Goal: Find specific page/section: Find specific page/section

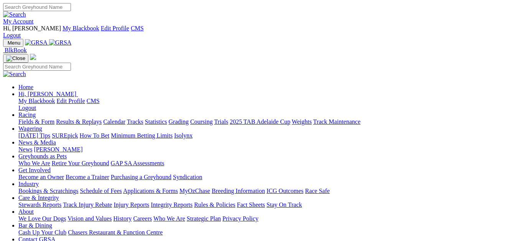
click at [37, 118] on link "Fields & Form" at bounding box center [36, 121] width 36 height 7
